Goal: Task Accomplishment & Management: Manage account settings

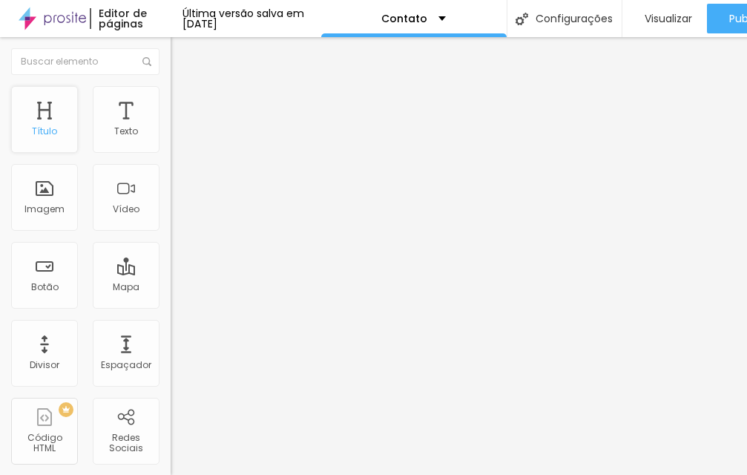
click at [42, 124] on div "Título" at bounding box center [44, 119] width 67 height 67
click at [171, 150] on div "Contato" at bounding box center [256, 137] width 171 height 25
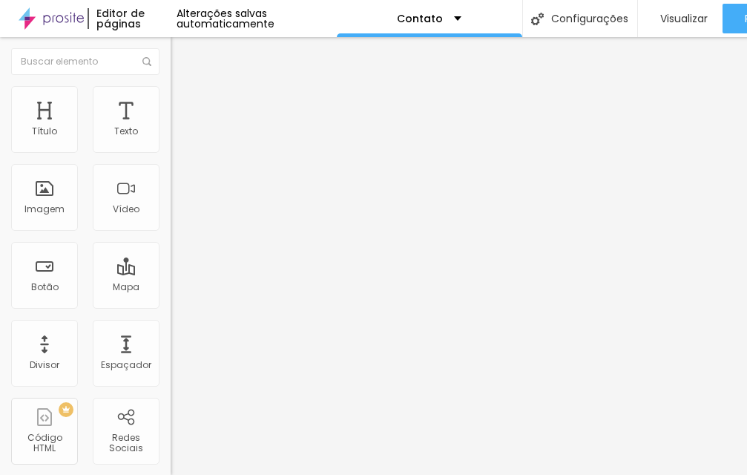
click at [171, 45] on button "Editar nulo" at bounding box center [256, 54] width 171 height 34
click at [114, 141] on div "Texto" at bounding box center [126, 119] width 67 height 67
click at [52, 207] on font "Imagem" at bounding box center [44, 208] width 40 height 13
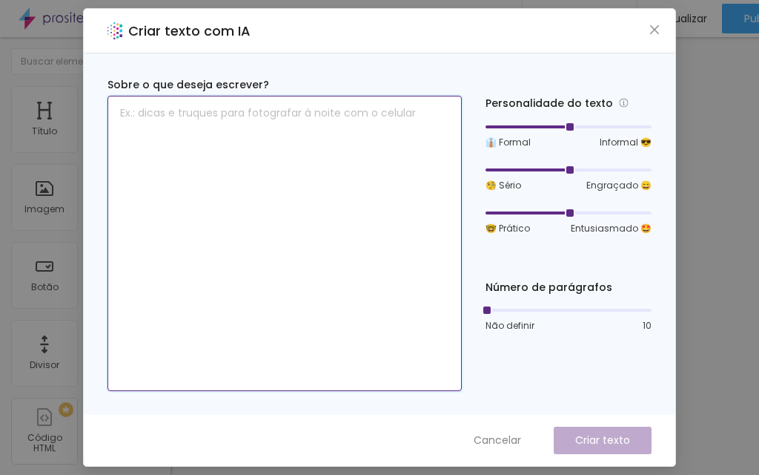
click at [131, 143] on textarea at bounding box center [285, 243] width 355 height 295
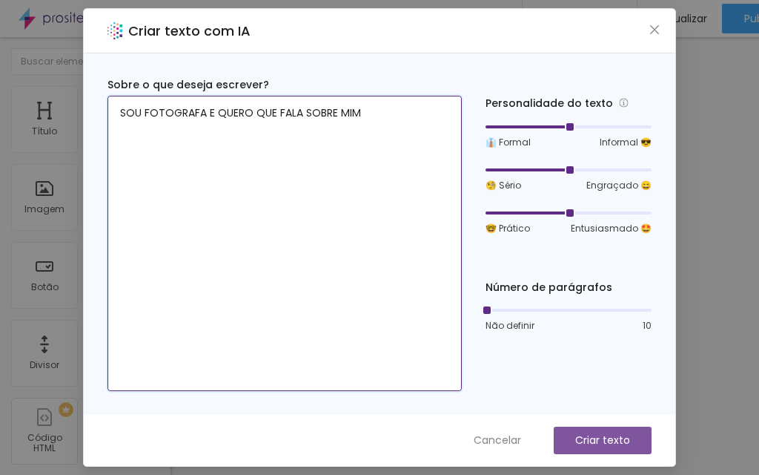
type textarea "SOU FOTOGRAFA E QUERO QUE FALA SOBRE MIM"
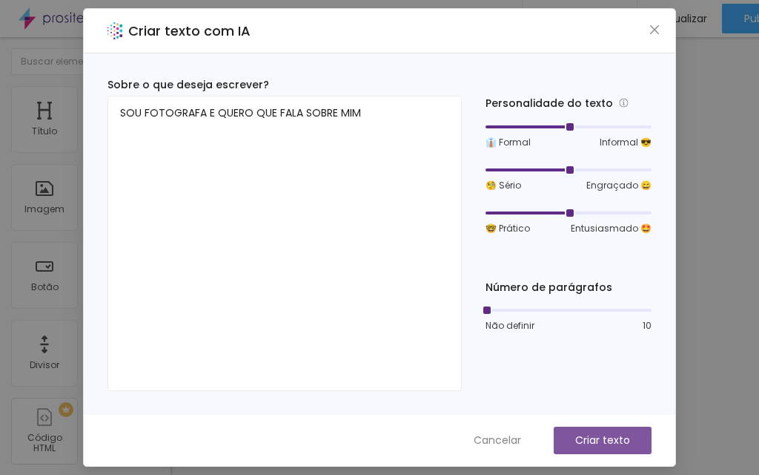
click at [581, 434] on font "Criar texto" at bounding box center [603, 439] width 55 height 15
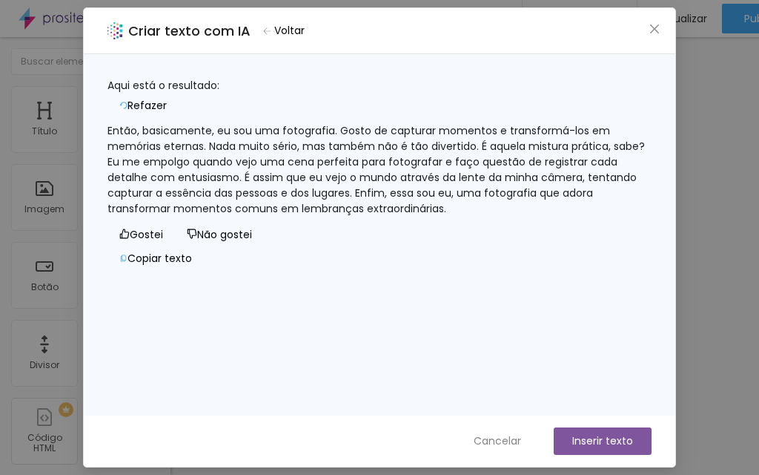
click at [246, 124] on font "Então, basicamente, eu sou uma fotografia. Gosto de capturar momentos e transfo…" at bounding box center [378, 169] width 541 height 93
click at [245, 123] on font "Então, basicamente, eu sou uma fotografia. Gosto de capturar momentos e transfo…" at bounding box center [378, 169] width 541 height 93
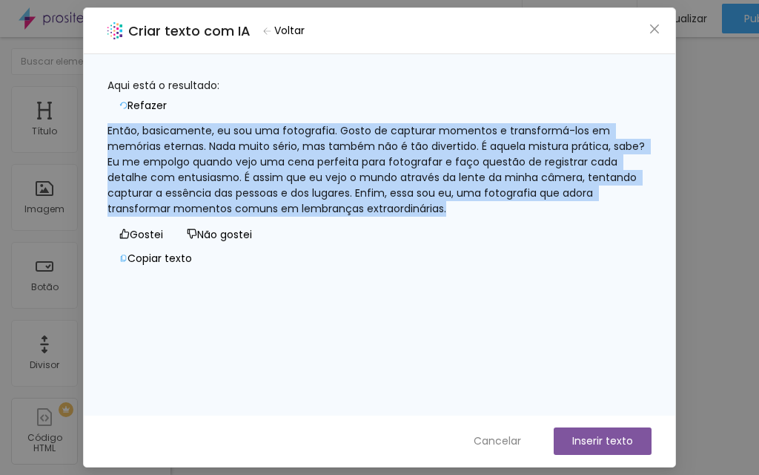
click at [245, 123] on font "Então, basicamente, eu sou uma fotografia. Gosto de capturar momentos e transfo…" at bounding box center [378, 169] width 541 height 93
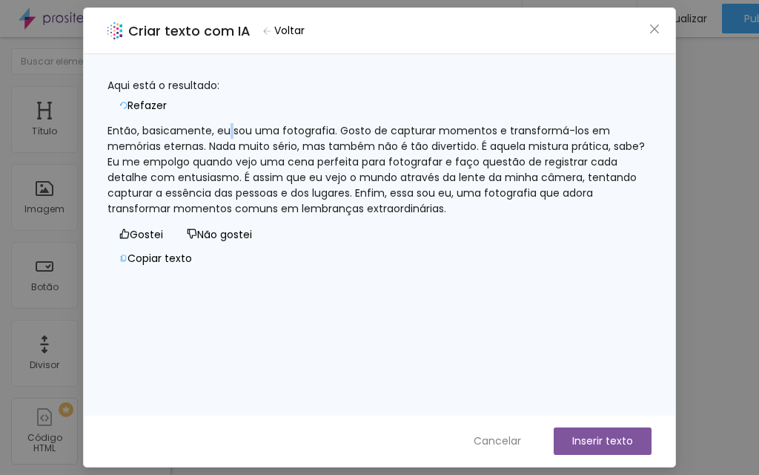
click at [245, 123] on font "Então, basicamente, eu sou uma fotografia. Gosto de capturar momentos e transfo…" at bounding box center [378, 169] width 541 height 93
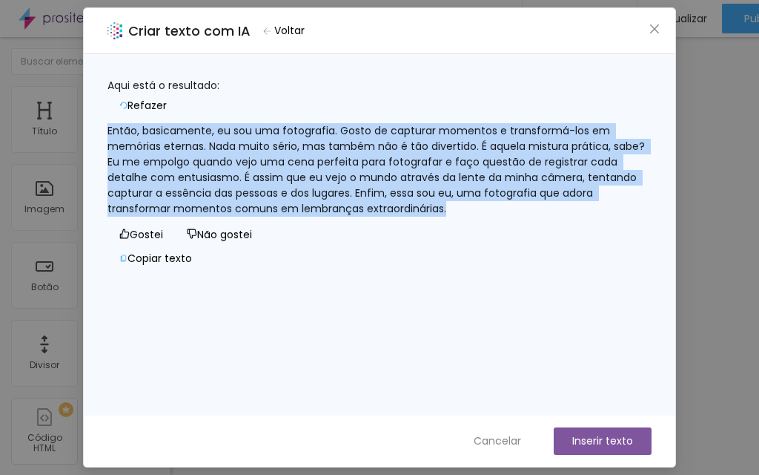
drag, startPoint x: 245, startPoint y: 123, endPoint x: 196, endPoint y: 124, distance: 49.7
click at [196, 124] on font "Então, basicamente, eu sou uma fotografia. Gosto de capturar momentos e transfo…" at bounding box center [378, 169] width 541 height 93
click at [321, 176] on font "Então, basicamente, eu sou uma fotografia. Gosto de capturar momentos e transfo…" at bounding box center [378, 169] width 541 height 93
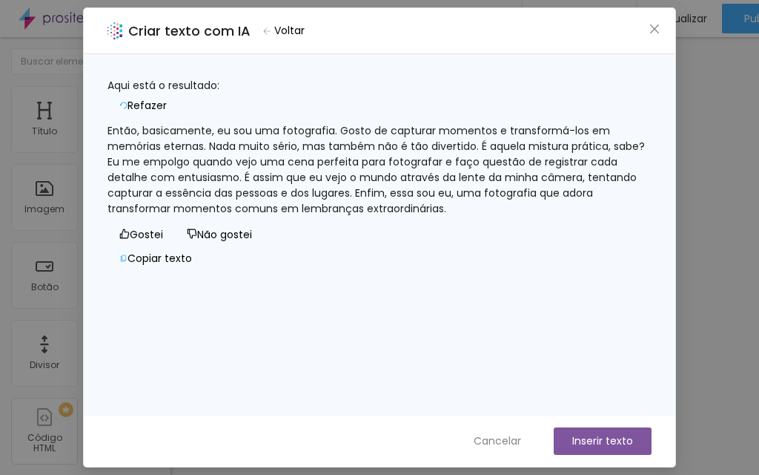
click at [581, 436] on font "Inserir texto" at bounding box center [603, 440] width 61 height 15
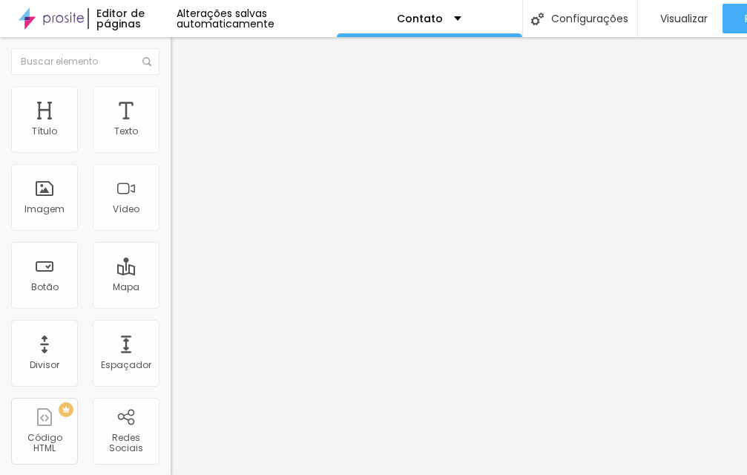
click at [180, 145] on div "Contato" at bounding box center [255, 137] width 151 height 13
click at [171, 150] on img at bounding box center [175, 154] width 9 height 9
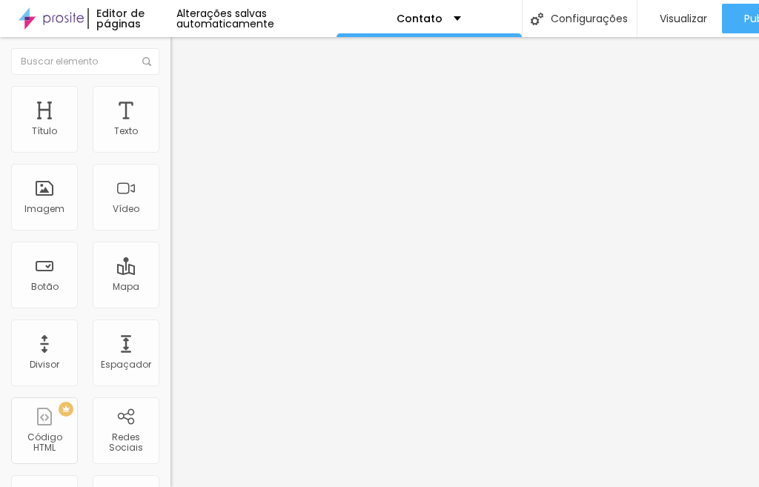
type input "N"
type input "[PERSON_NAME]"
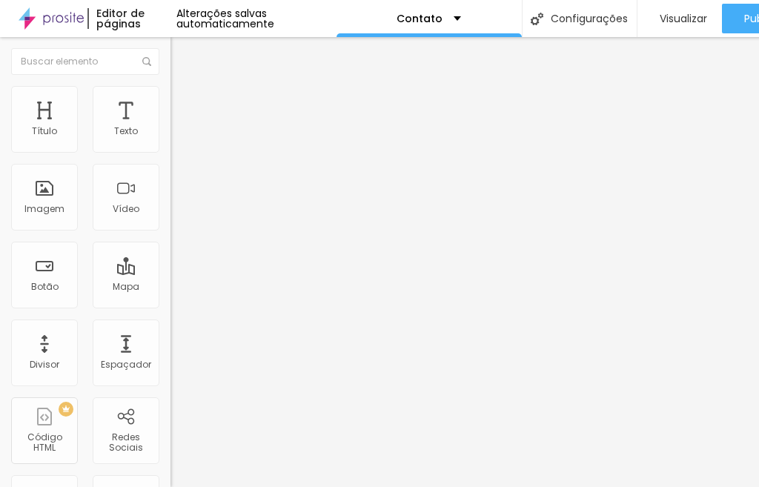
type input "E"
type input "A"
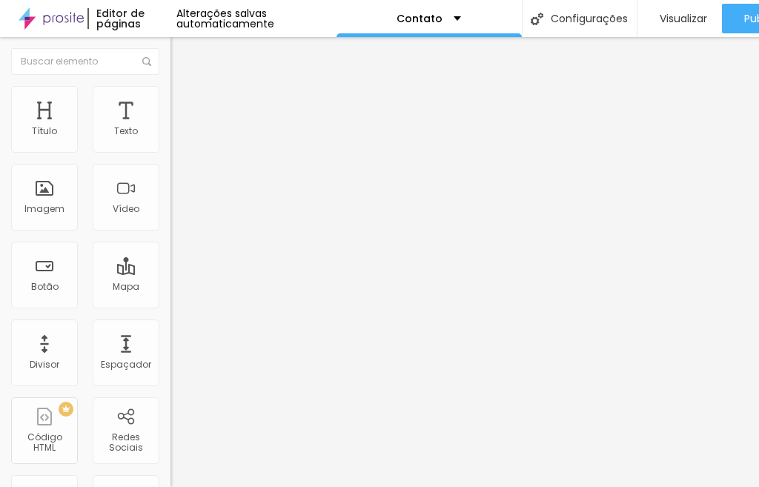
type input "[EMAIL_ADDRESS][DOMAIN_NAME]"
paste input "fotógrafa apaixonada por eternizar momentos especiais"
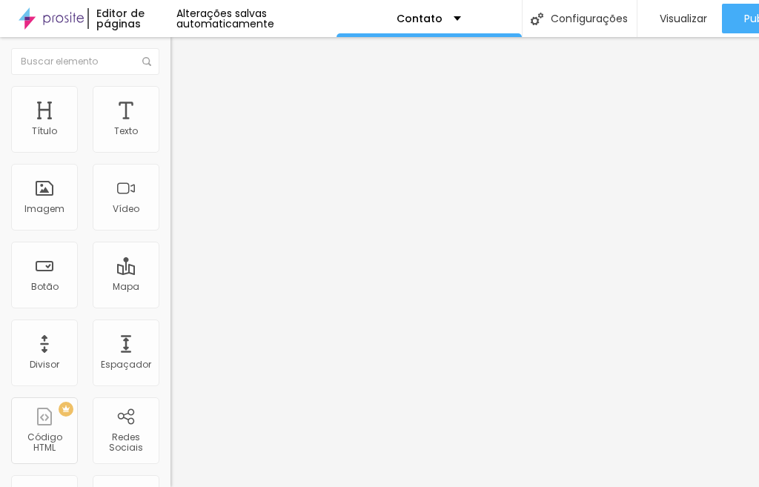
scroll to position [192, 0]
type input "Mensagem fotógrafa apaixonada por eternizar momentos especiais"
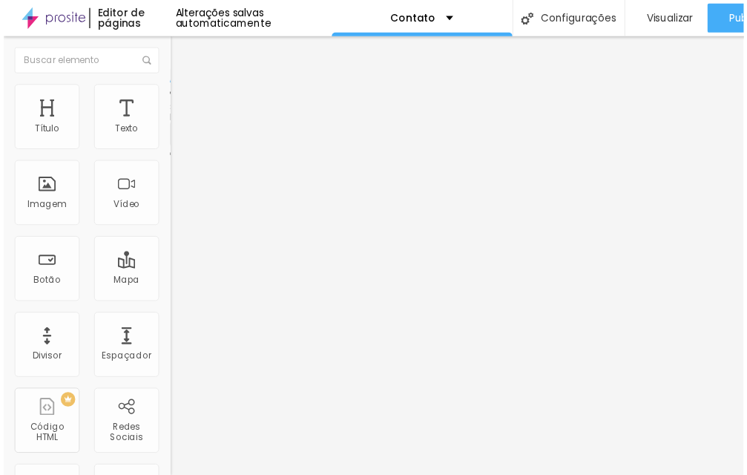
scroll to position [0, 0]
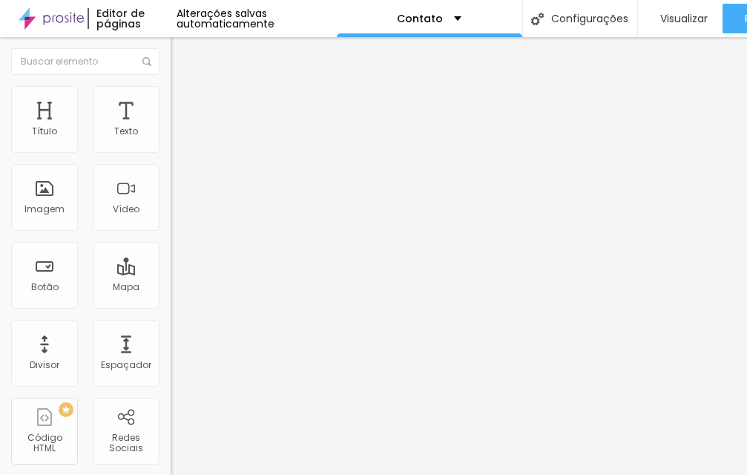
scroll to position [13, 0]
click at [171, 380] on div "Editar nulo Conteúdo Estilo Avançado Formulário Contato" at bounding box center [256, 256] width 171 height 438
click at [182, 48] on img "button" at bounding box center [188, 54] width 12 height 12
click at [171, 139] on input "Alboom [GEOGRAPHIC_DATA]" at bounding box center [260, 132] width 178 height 15
drag, startPoint x: 111, startPoint y: 158, endPoint x: 0, endPoint y: 150, distance: 111.5
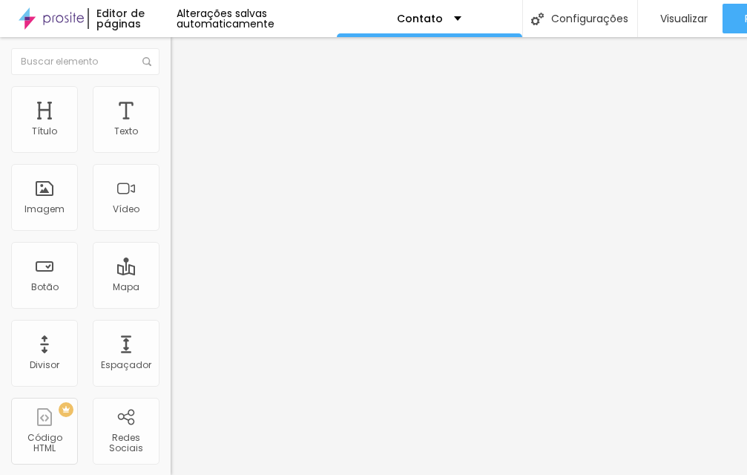
click at [171, 152] on div "Endereço Albseroom [GEOGRAPHIC_DATA] Alinhamento 15 Ampliação" at bounding box center [256, 264] width 171 height 297
type input "serindo junior,303"
click at [171, 285] on div "Editar nulo Conteúdo Estilo Avançado Endereço serindo junior,303 Alinhamento 15…" at bounding box center [256, 256] width 171 height 438
click at [171, 86] on img at bounding box center [177, 92] width 13 height 13
type input "95"
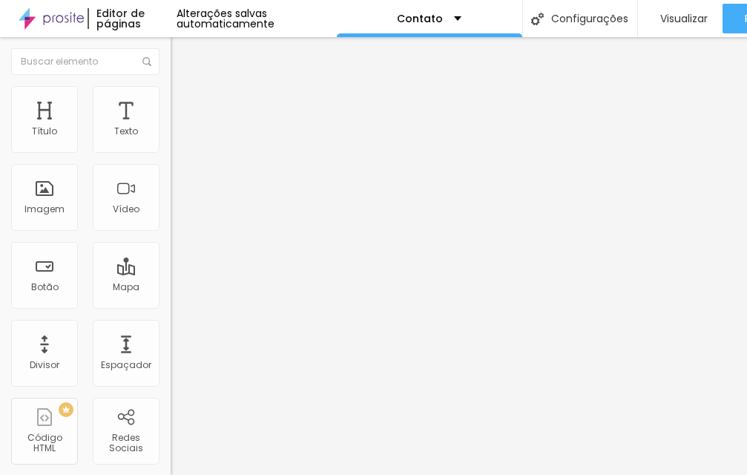
type input "95"
type input "85"
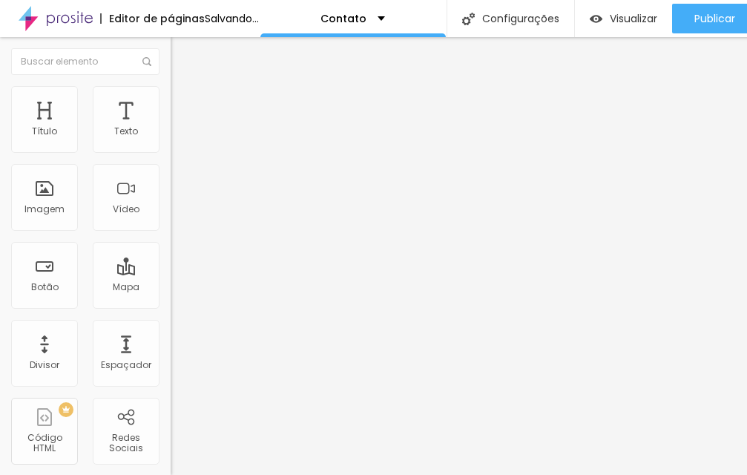
type input "80"
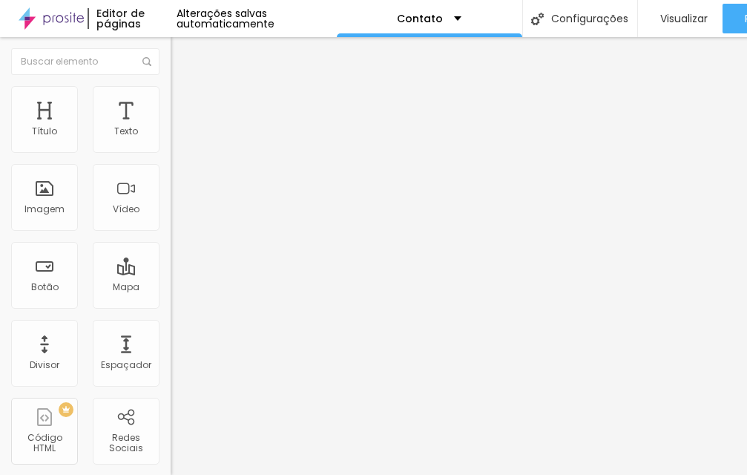
type input "75"
type input "80"
type input "85"
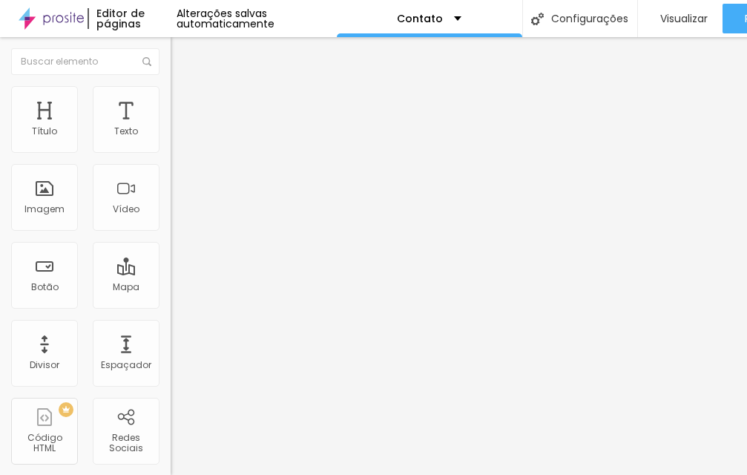
type input "85"
type input "90"
type input "95"
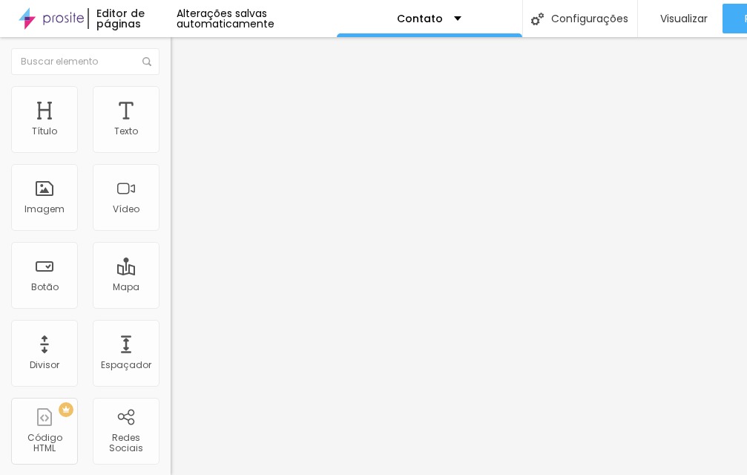
type input "100"
drag, startPoint x: 155, startPoint y: 145, endPoint x: 181, endPoint y: 155, distance: 28.0
click at [181, 152] on input "range" at bounding box center [219, 146] width 96 height 12
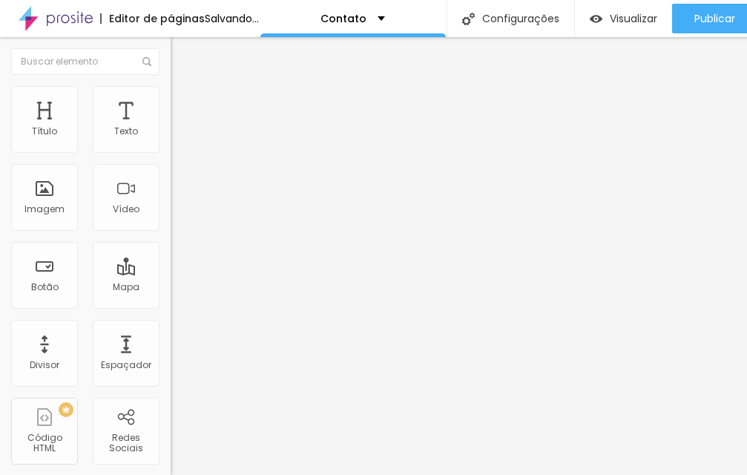
type input "325"
type input "401"
type input "439"
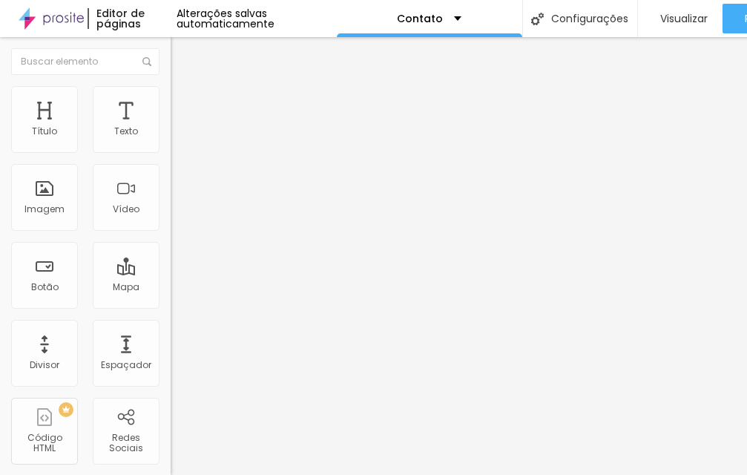
drag, startPoint x: 59, startPoint y: 189, endPoint x: 83, endPoint y: 189, distance: 23.7
type input "439"
click at [171, 189] on input "range" at bounding box center [219, 184] width 96 height 12
click at [171, 260] on div "Editar nulo Conteúdo Estilo Avançado Largura 100 px % Altura 439 px" at bounding box center [256, 256] width 171 height 438
click at [171, 101] on li "Avançado" at bounding box center [256, 108] width 171 height 15
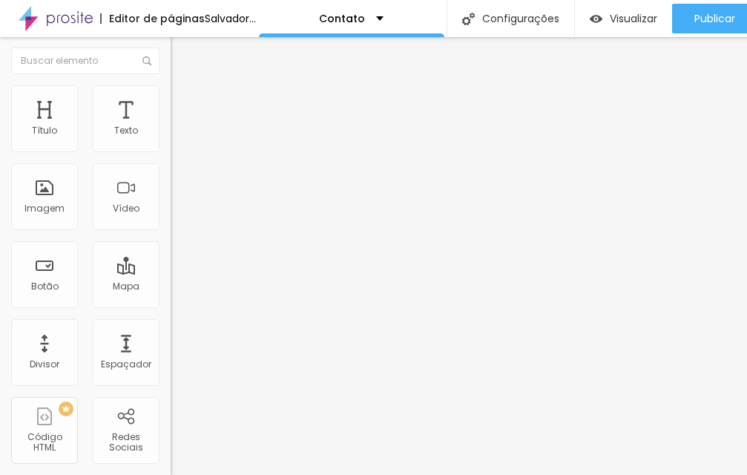
scroll to position [0, 0]
click at [182, 48] on img "button" at bounding box center [188, 54] width 12 height 12
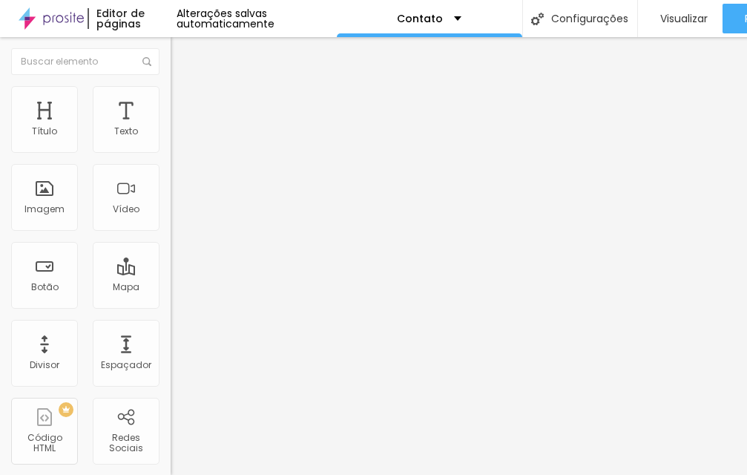
click at [180, 145] on div "Contato" at bounding box center [255, 137] width 151 height 13
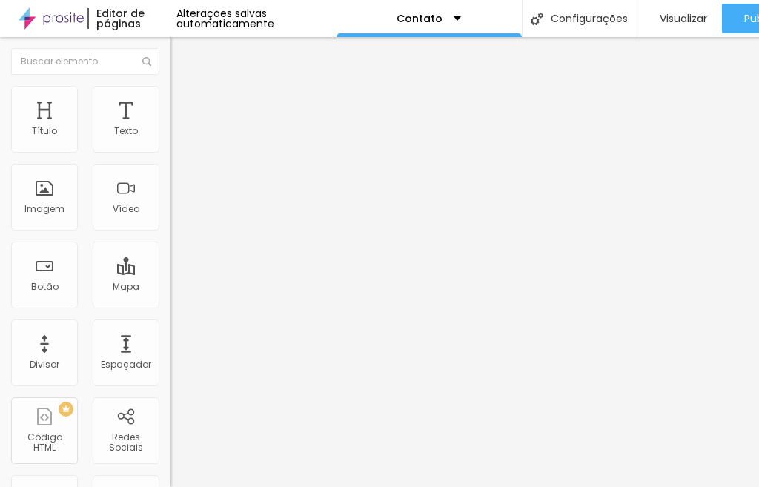
drag, startPoint x: 155, startPoint y: 122, endPoint x: 133, endPoint y: 123, distance: 21.5
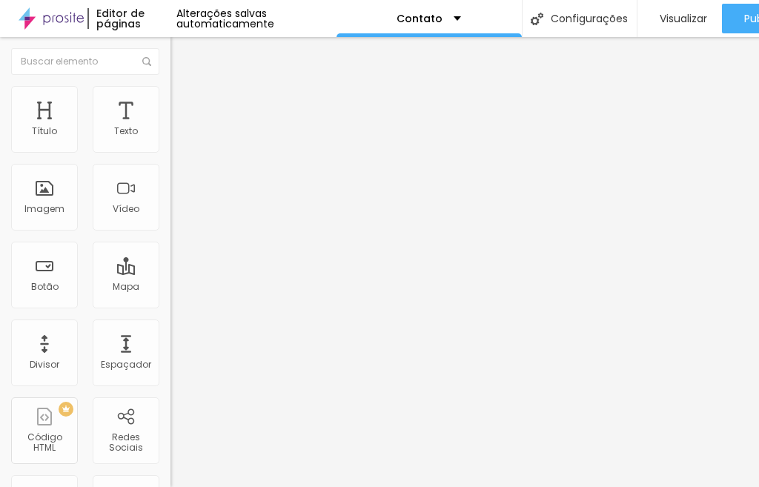
type input "contato"
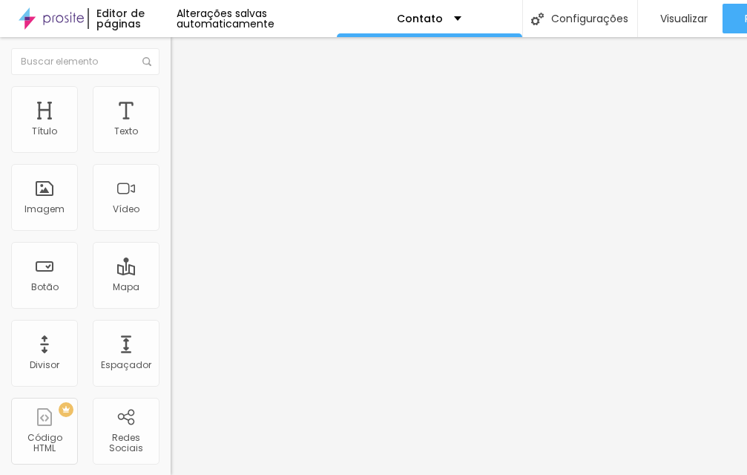
click at [171, 97] on li "Estilo" at bounding box center [256, 93] width 171 height 15
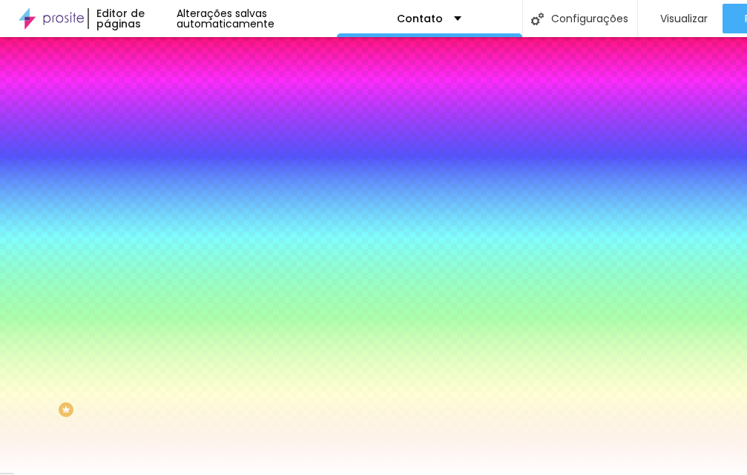
click at [182, 60] on img "button" at bounding box center [188, 54] width 12 height 12
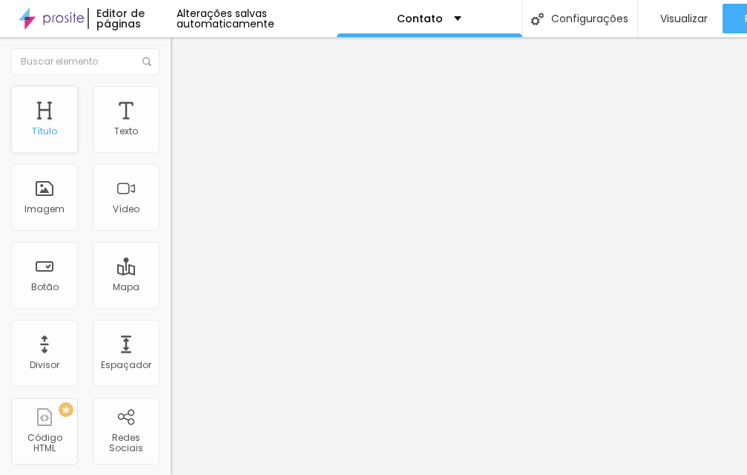
click at [37, 118] on div "Título" at bounding box center [44, 119] width 67 height 67
click at [126, 139] on div "Texto" at bounding box center [126, 119] width 67 height 67
click at [25, 206] on font "Imagem" at bounding box center [44, 208] width 40 height 13
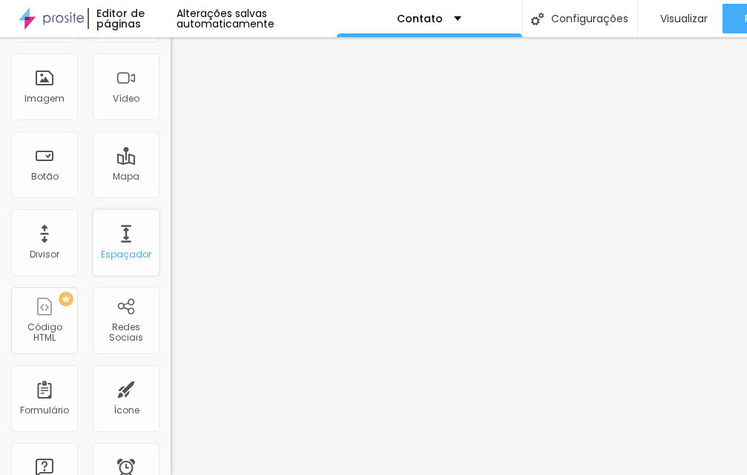
scroll to position [74, 0]
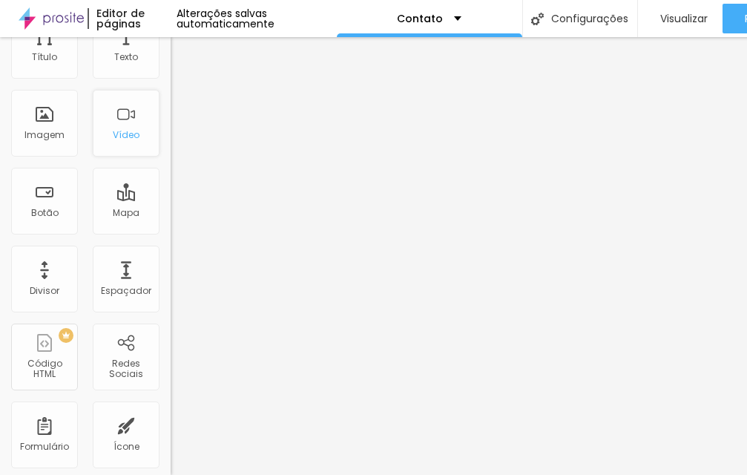
click at [113, 134] on font "Vídeo" at bounding box center [126, 134] width 27 height 13
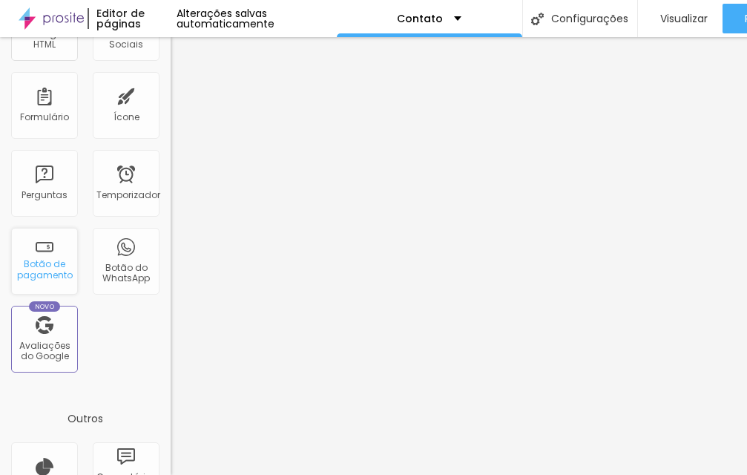
scroll to position [445, 0]
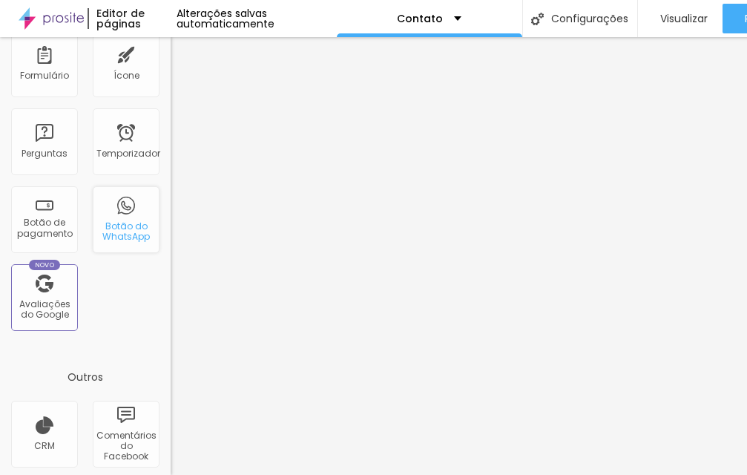
click at [111, 213] on div "Botão do WhatsApp" at bounding box center [126, 219] width 67 height 67
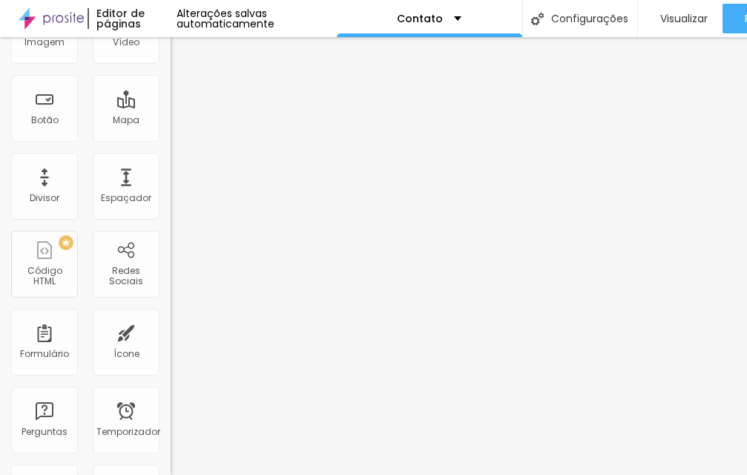
scroll to position [0, 0]
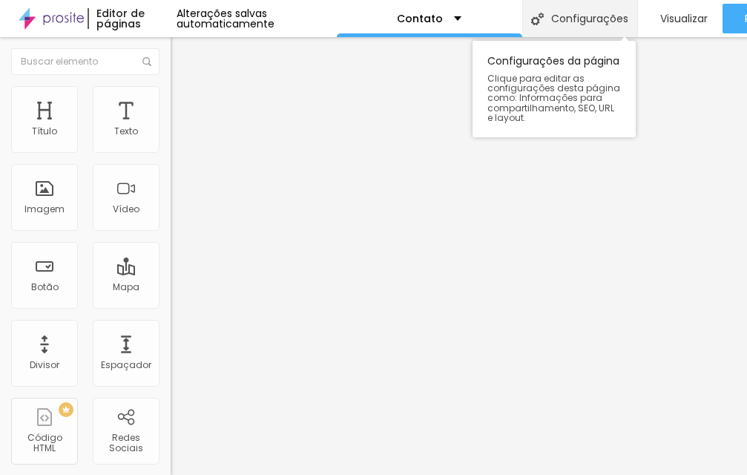
click at [582, 23] on font "Configurações" at bounding box center [589, 18] width 77 height 15
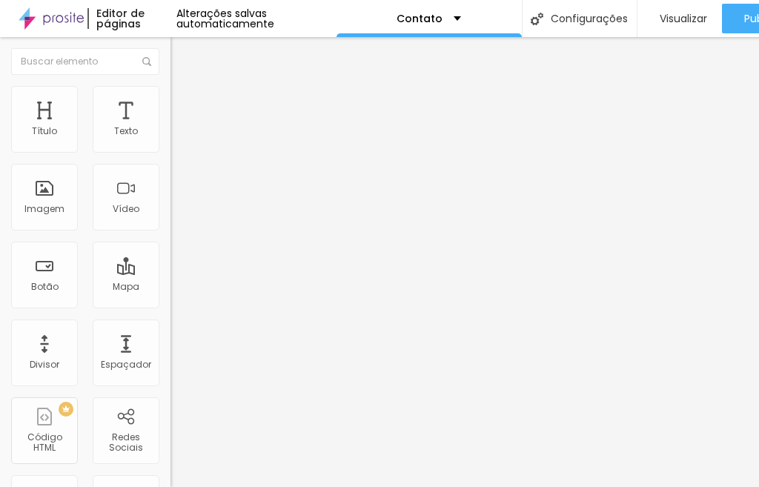
drag, startPoint x: 291, startPoint y: 148, endPoint x: 240, endPoint y: 150, distance: 50.5
type input "a"
type input "[PERSON_NAME] Fotografa"
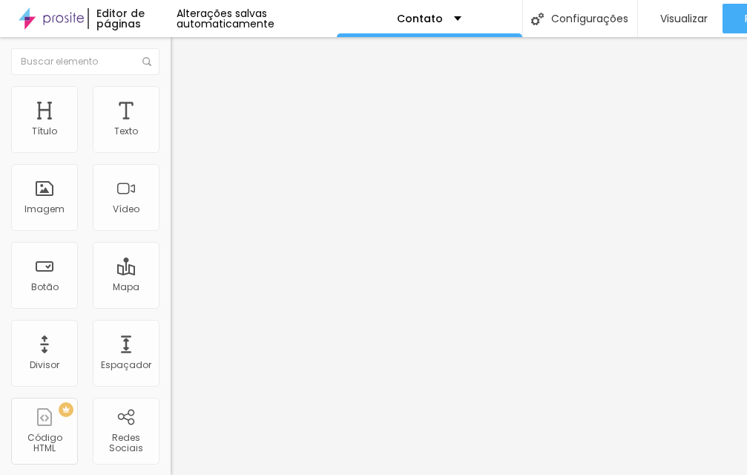
scroll to position [160, 0]
drag, startPoint x: 376, startPoint y: 341, endPoint x: 219, endPoint y: 332, distance: 157.5
type textarea "a"
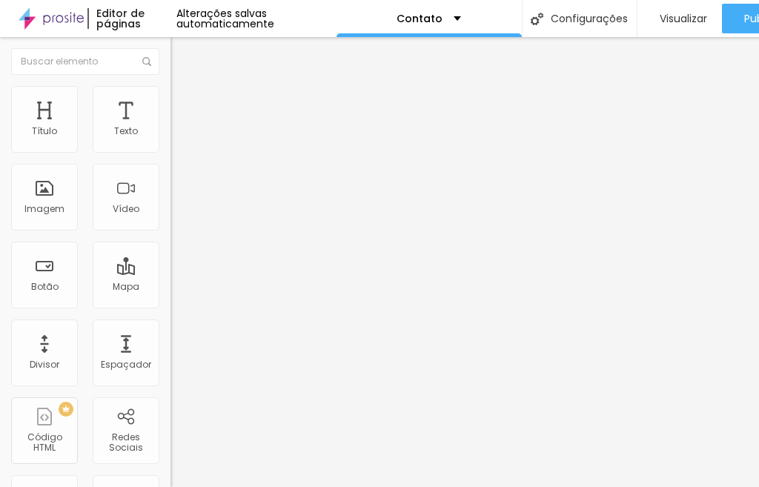
type textarea "@"
type textarea "[PHONE_NUMBER]"
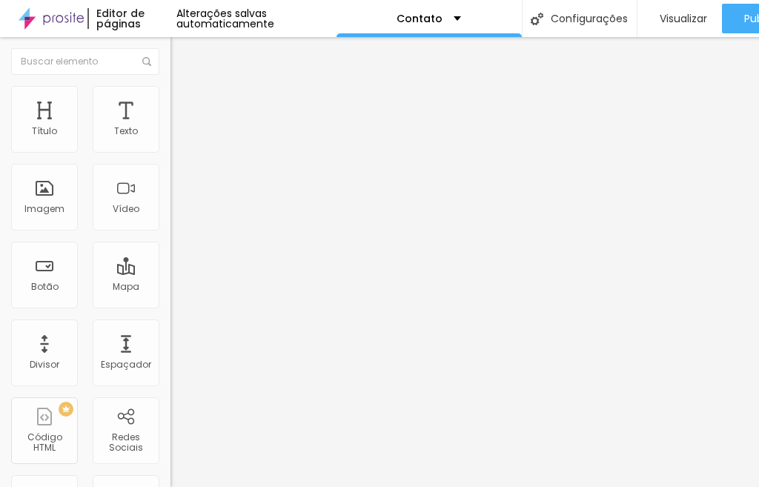
drag, startPoint x: 343, startPoint y: 263, endPoint x: 231, endPoint y: 268, distance: 111.4
type input "[PERSON_NAME]"
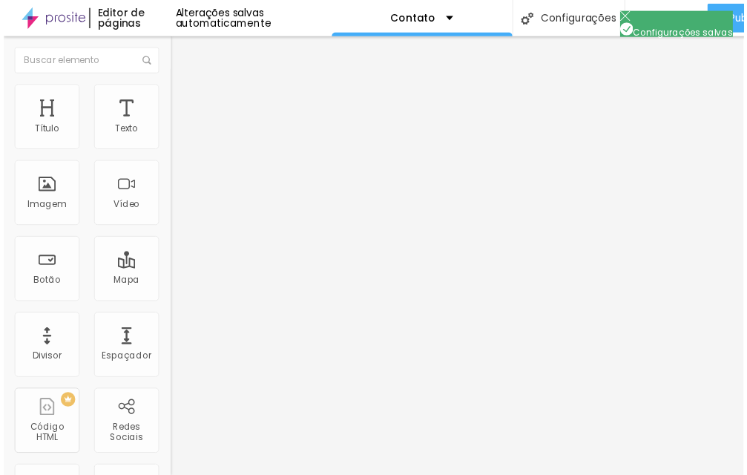
scroll to position [0, 0]
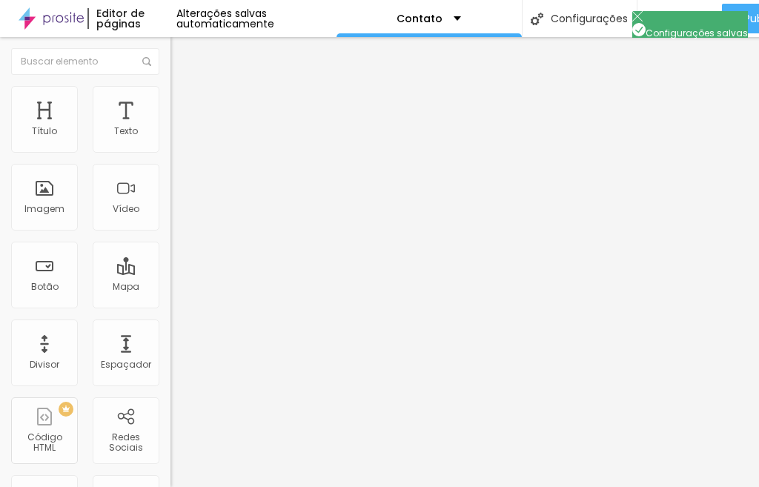
drag, startPoint x: 487, startPoint y: 205, endPoint x: 248, endPoint y: 208, distance: 238.8
copy font "[URL][DOMAIN_NAME]"
